Goal: Task Accomplishment & Management: Manage account settings

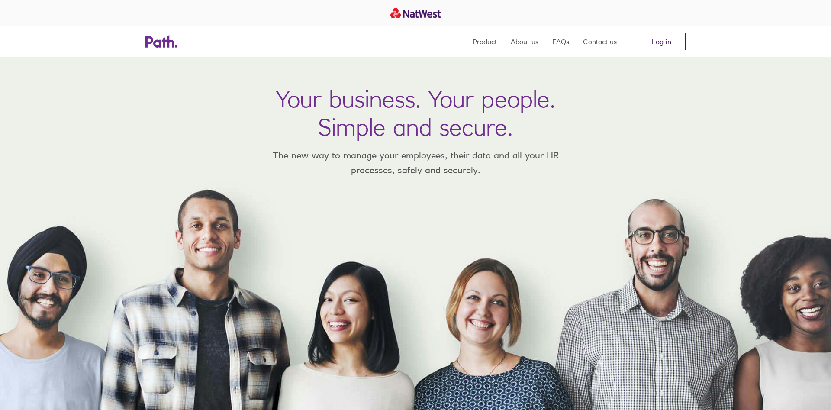
click at [676, 41] on link "Log in" at bounding box center [661, 41] width 48 height 17
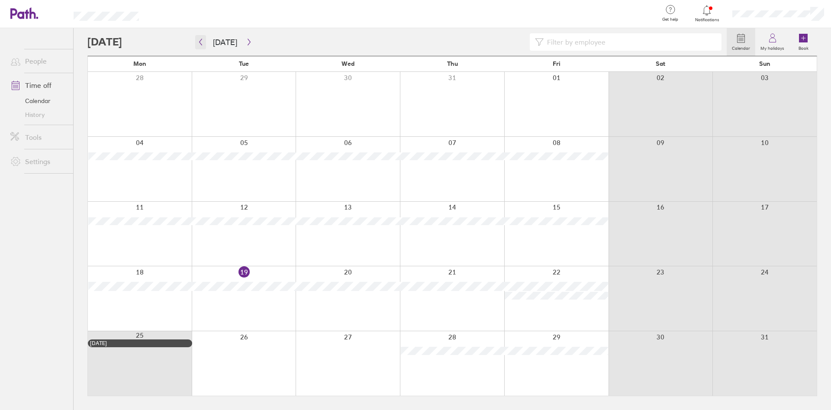
click at [203, 41] on icon "button" at bounding box center [200, 41] width 6 height 7
